Goal: Communication & Community: Answer question/provide support

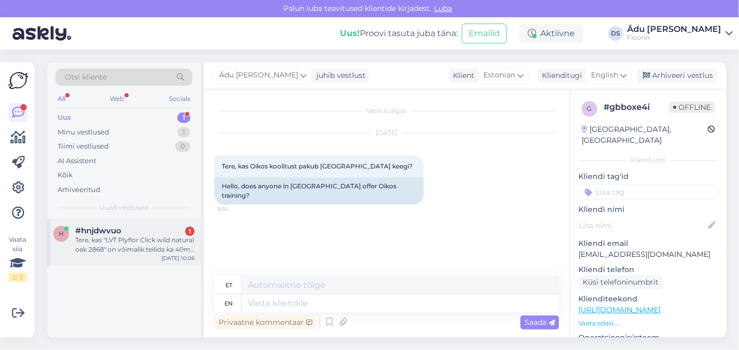
click at [138, 240] on div "Tere, kas "LVT Plyflor Click wild natural oak 2868" on võimalik tellida ka 40m2…" at bounding box center [134, 244] width 119 height 19
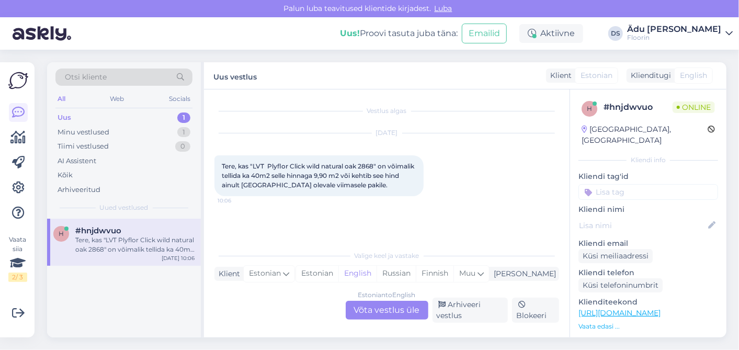
click at [599, 308] on link "[URL][DOMAIN_NAME]" at bounding box center [619, 312] width 82 height 9
drag, startPoint x: 256, startPoint y: 166, endPoint x: 374, endPoint y: 167, distance: 118.2
click at [374, 167] on span "Tere, kas "LVT Plyflor Click wild natural oak 2868" on võimalik tellida ka 40m2…" at bounding box center [319, 175] width 194 height 27
copy span "VT Plyflor Click wild natural oak 2868"
click at [370, 304] on div "Estonian to English Võta vestlus üle" at bounding box center [387, 310] width 83 height 19
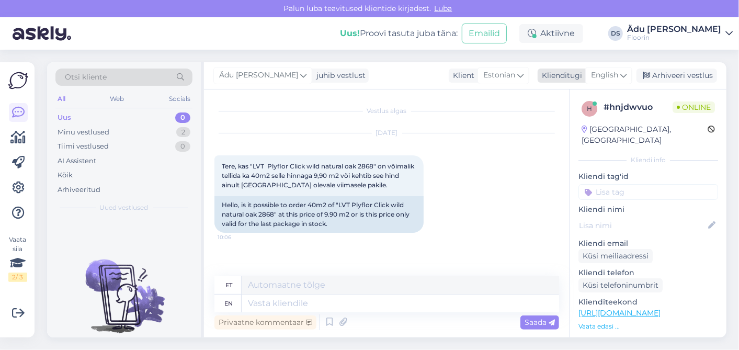
click at [608, 74] on span "English" at bounding box center [604, 76] width 27 height 12
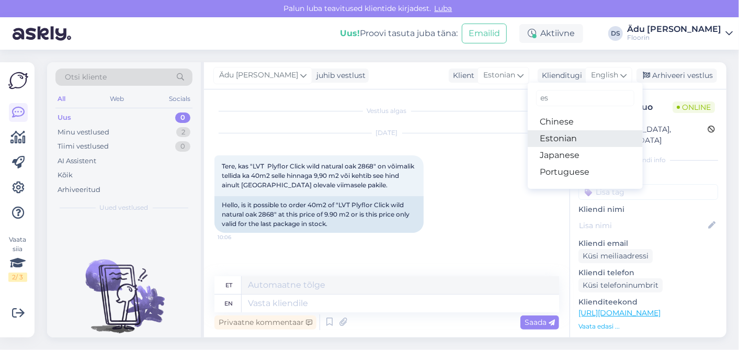
type input "es"
click at [585, 136] on link "Estonian" at bounding box center [585, 138] width 115 height 17
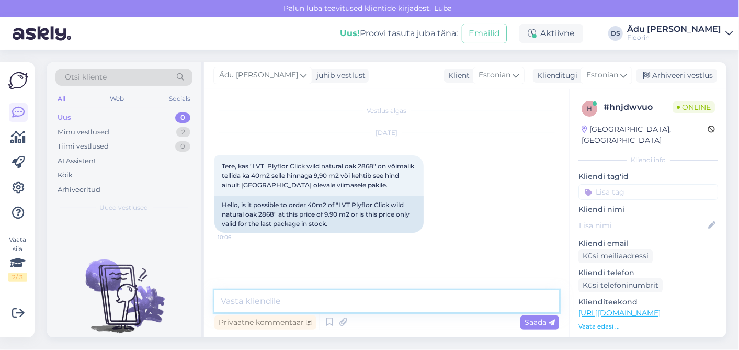
click at [351, 306] on textarea at bounding box center [386, 301] width 345 height 22
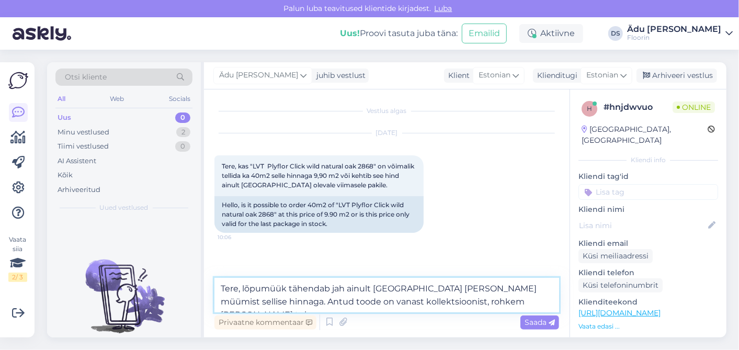
click at [345, 290] on textarea "Tere, lõpumüük tähendab jah ainult [GEOGRAPHIC_DATA] [PERSON_NAME] müümist sell…" at bounding box center [386, 295] width 345 height 35
click at [245, 288] on textarea "Tere, lõpumüük tähendab ainult laos [PERSON_NAME] müümist sellise hinnaga. Antu…" at bounding box center [386, 295] width 345 height 35
click at [287, 289] on textarea "Tere, "lõpumüük tähendab ainult laos [PERSON_NAME] müümist sellise hinnaga. Ant…" at bounding box center [386, 295] width 345 height 35
click at [478, 302] on textarea "Tere, "lõpumüük" tähendab ainult laos [PERSON_NAME] müümist sellise hinnaga. An…" at bounding box center [386, 295] width 345 height 35
click at [429, 288] on textarea "Tere, "lõpumüük" tähendab ainult laos [PERSON_NAME] müümist sellise hinnaga. An…" at bounding box center [386, 295] width 345 height 35
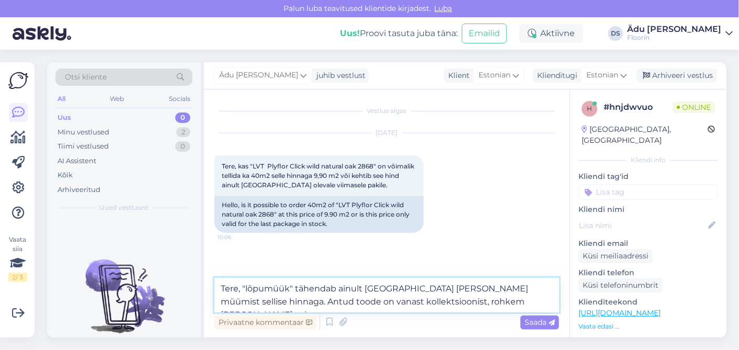
click at [517, 298] on textarea "Tere, "lõpumüük" tähendab ainult [GEOGRAPHIC_DATA] [PERSON_NAME] müümist sellis…" at bounding box center [386, 295] width 345 height 35
type textarea "Tere, "lõpumüük" tähendab ainult [GEOGRAPHIC_DATA] [PERSON_NAME] müümist sellis…"
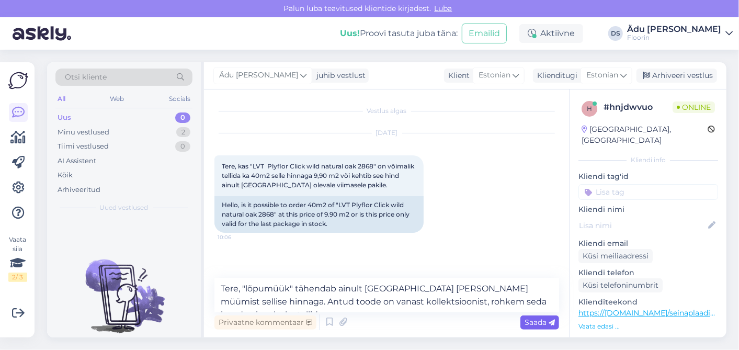
click at [536, 320] on span "Saada" at bounding box center [540, 321] width 30 height 9
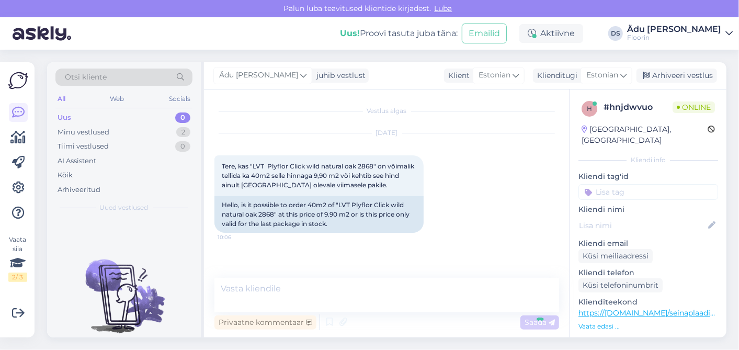
scroll to position [27, 0]
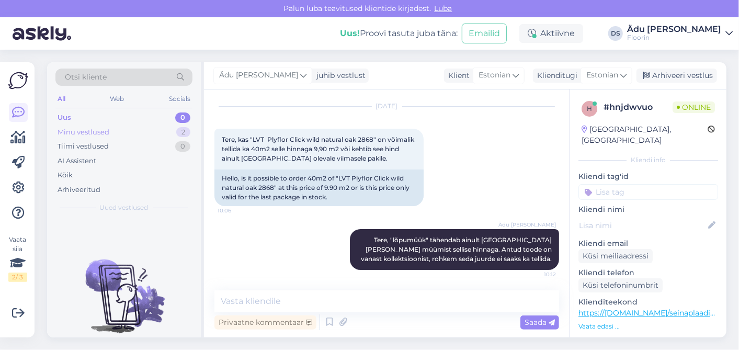
click at [153, 127] on div "Minu vestlused 2" at bounding box center [123, 132] width 137 height 15
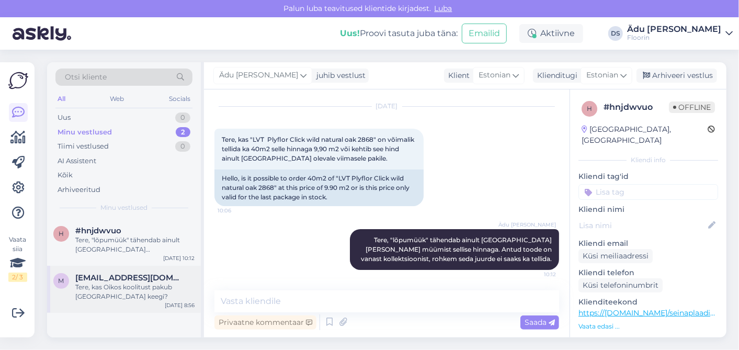
click at [134, 285] on div "Tere, kas Oikos koolitust pakub [GEOGRAPHIC_DATA] keegi?" at bounding box center [134, 291] width 119 height 19
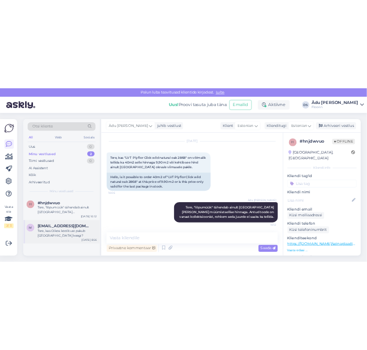
scroll to position [0, 0]
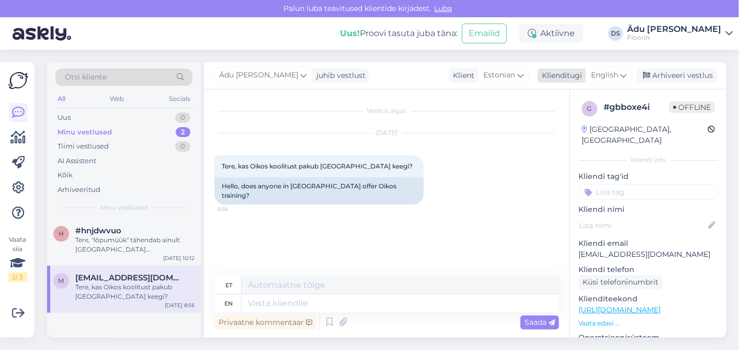
click at [616, 72] on span "English" at bounding box center [604, 76] width 27 height 12
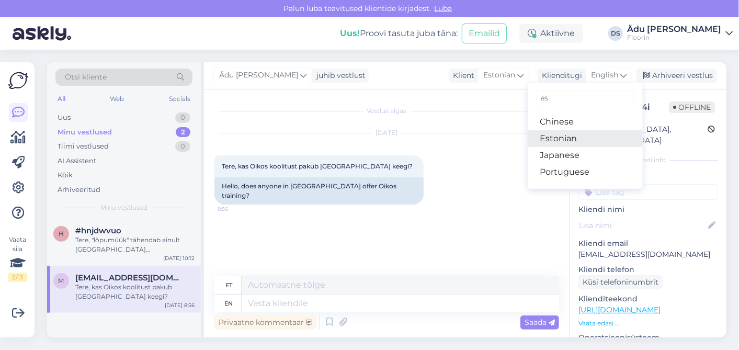
click at [574, 139] on link "Estonian" at bounding box center [585, 138] width 115 height 17
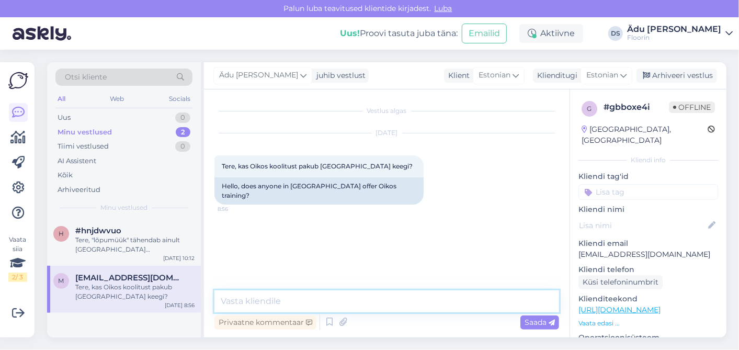
click at [341, 297] on textarea at bounding box center [386, 301] width 345 height 22
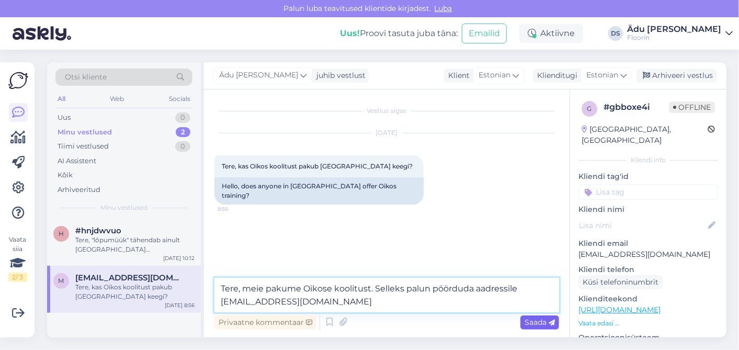
type textarea "Tere, meie pakume Oikose koolitust. Selleks palun pöörduda aadressile [EMAIL_AD…"
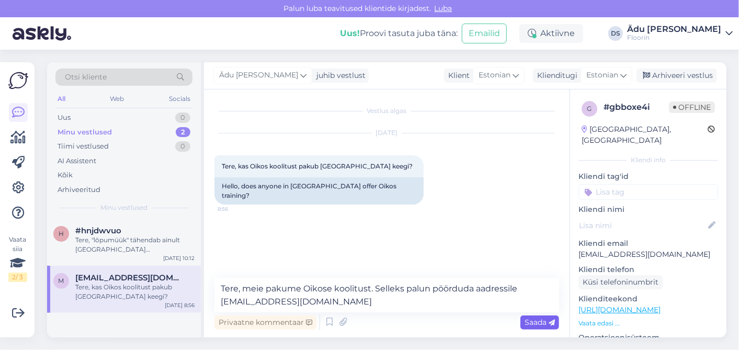
click at [536, 318] on span "Saada" at bounding box center [540, 321] width 30 height 9
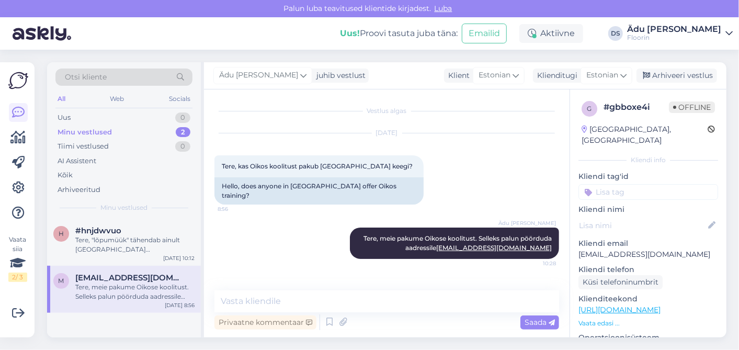
click at [419, 76] on div "Ädu [PERSON_NAME] juhib vestlust Klient Estonian Klienditugi Estonian es Chines…" at bounding box center [465, 75] width 522 height 27
